Goal: Complete application form: Complete application form

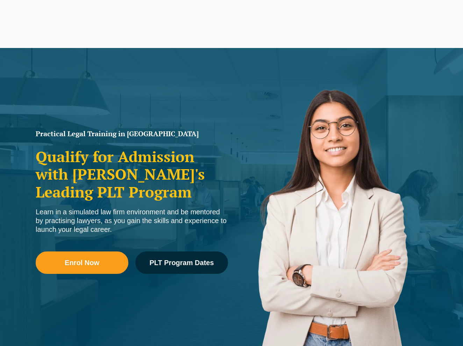
click at [187, 18] on link "CPD Programs" at bounding box center [200, 28] width 36 height 20
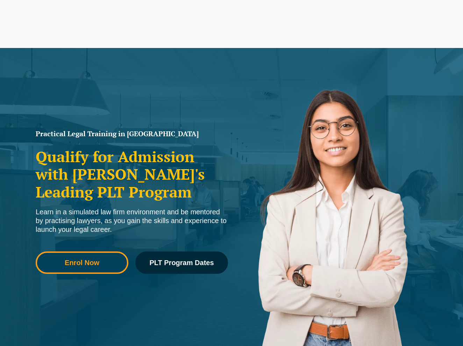
click at [101, 258] on link "Enrol Now" at bounding box center [82, 262] width 93 height 22
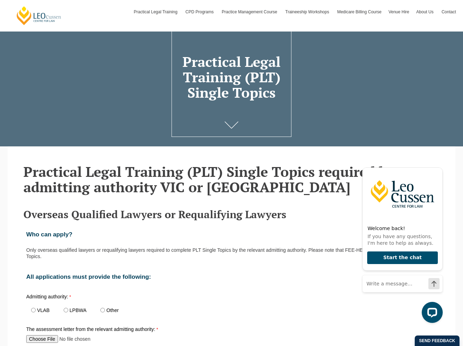
scroll to position [47, 0]
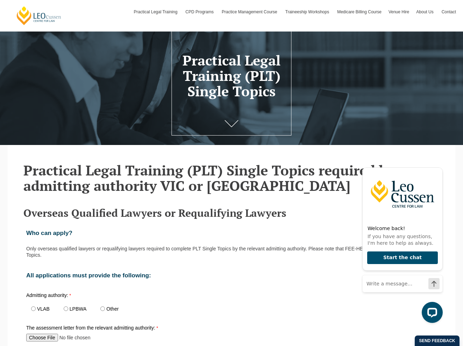
click at [27, 304] on span "VLAB" at bounding box center [42, 309] width 33 height 16
click at [31, 304] on span "VLAB" at bounding box center [42, 309] width 33 height 16
click at [33, 306] on input "VLAB" at bounding box center [33, 308] width 5 height 5
radio input "true"
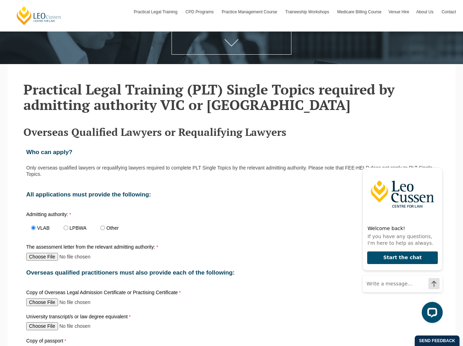
scroll to position [247, 0]
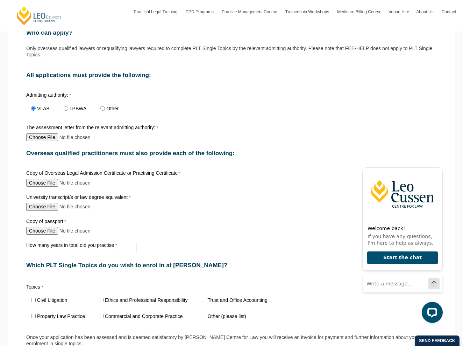
click at [139, 297] on label "Ethics and Professional Responsibility" at bounding box center [146, 299] width 83 height 5
click at [104, 297] on input "Ethics and Professional Responsibility" at bounding box center [101, 299] width 5 height 5
checkbox input "true"
click at [216, 292] on span "Trust and Office Accounting" at bounding box center [237, 300] width 80 height 16
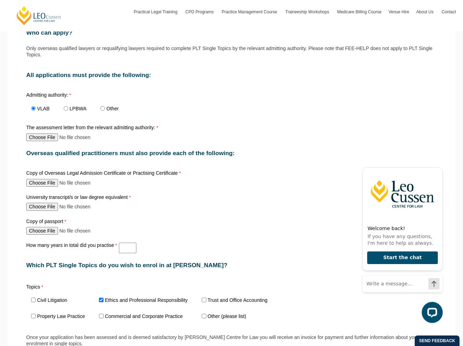
click at [216, 297] on label "Trust and Office Accounting" at bounding box center [238, 299] width 60 height 5
click at [206, 297] on input "Trust and Office Accounting" at bounding box center [204, 299] width 5 height 5
checkbox input "true"
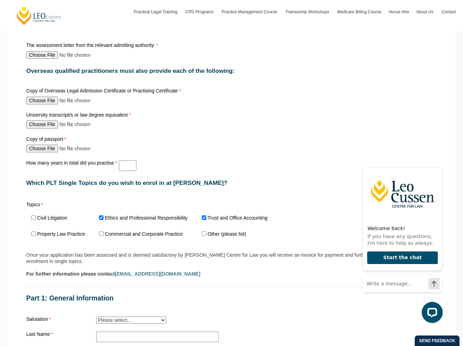
scroll to position [330, 0]
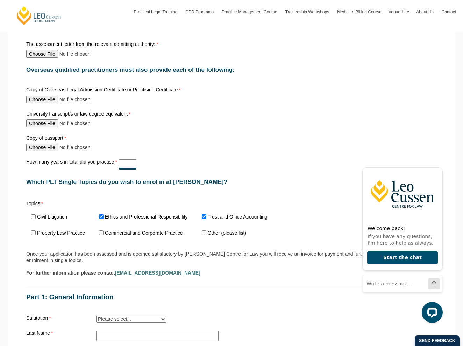
click at [124, 159] on input "How many years in total did you practise" at bounding box center [127, 164] width 17 height 10
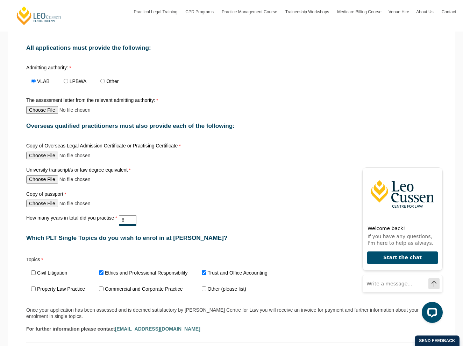
scroll to position [276, 0]
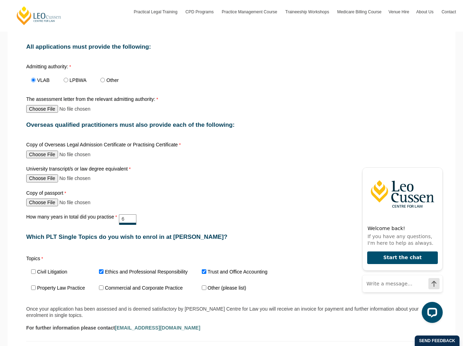
type input "6"
click at [40, 105] on input "The assessment letter from the relevant admitting authority:" at bounding box center [72, 109] width 93 height 8
type input "C:\fakepath\[PERSON_NAME] PLT assessment letter [DATE].pdf"
click at [33, 173] on div "University transcript/s or law degree equivalent" at bounding box center [231, 174] width 416 height 19
click at [37, 174] on input "University transcript/s or law degree equivalent" at bounding box center [72, 178] width 93 height 8
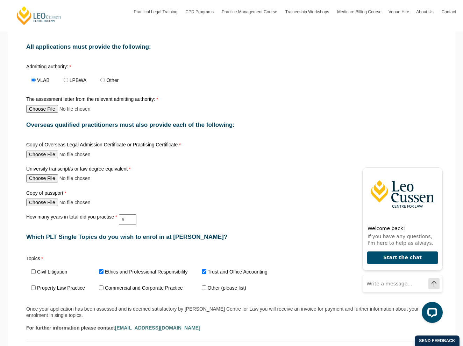
type input "C:\fakepath\Monash University - Transcript.png"
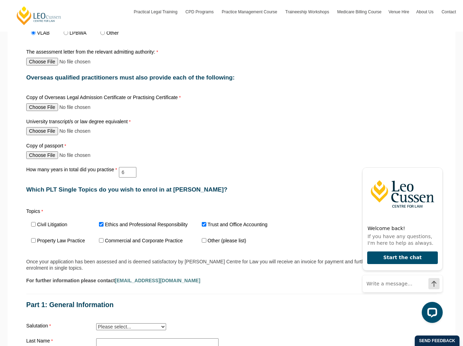
scroll to position [322, 0]
click at [126, 167] on input "6" at bounding box center [127, 172] width 17 height 10
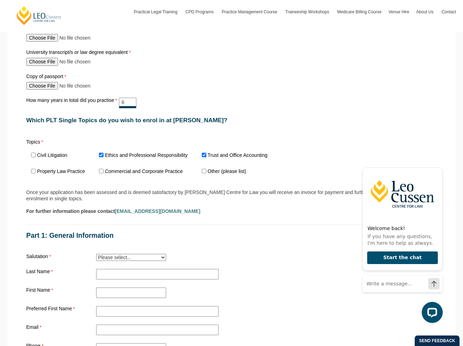
scroll to position [395, 0]
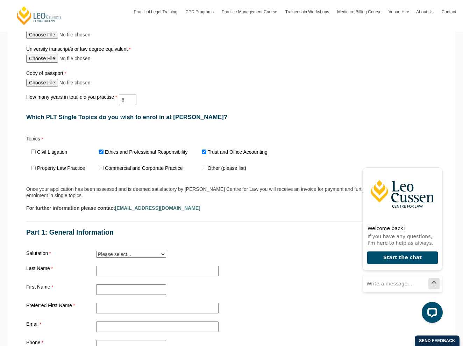
select select "tfa_11"
type input "Dhawan"
click at [117, 288] on div "Who can apply? Only overseas qualified lawyers or requalifying lawyers required…" at bounding box center [231, 195] width 416 height 643
type input "[PERSON_NAME] [PERSON_NAME]"
type input "[PERSON_NAME]"
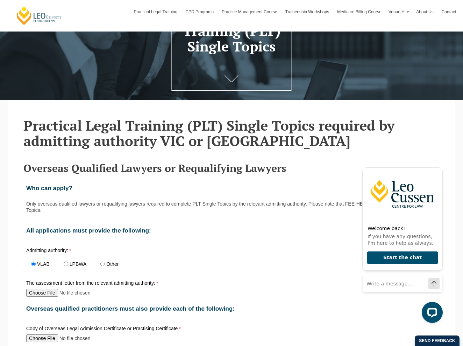
scroll to position [100, 0]
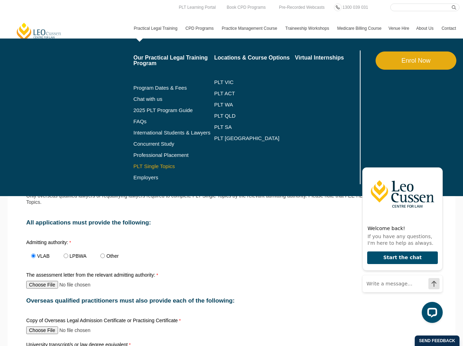
type input "[EMAIL_ADDRESS][DOMAIN_NAME]"
click at [150, 163] on link "PLT Single Topics" at bounding box center [174, 166] width 81 height 6
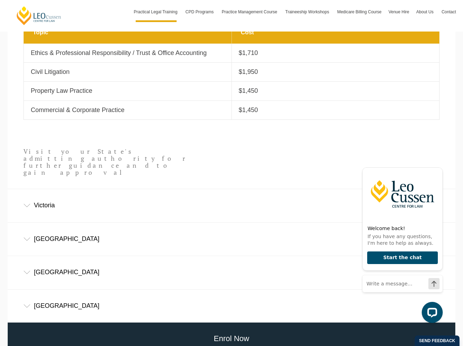
scroll to position [342, 0]
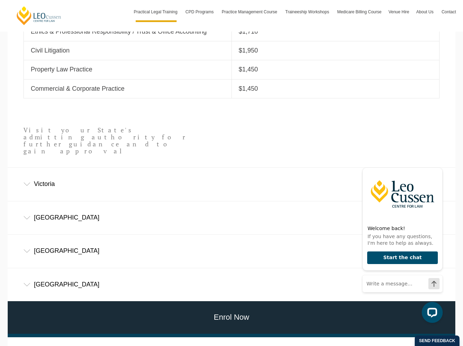
click at [130, 168] on div "Victoria" at bounding box center [232, 184] width 448 height 33
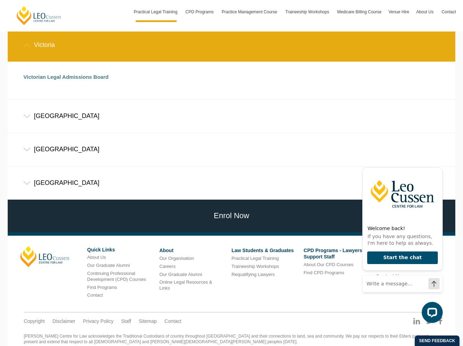
scroll to position [481, 0]
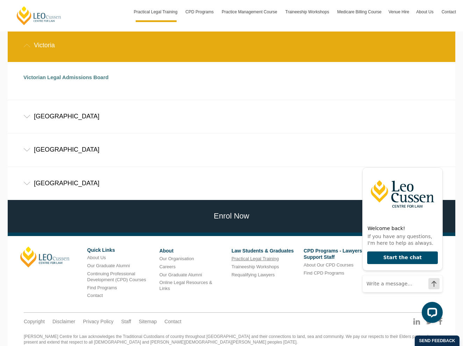
click at [258, 256] on link "Practical Legal Training" at bounding box center [255, 258] width 47 height 5
